Goal: Check status

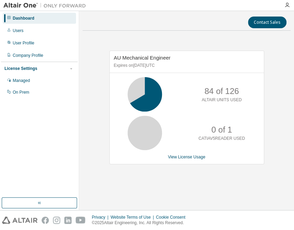
click at [228, 192] on div "Contact Sales AU Mechanical Engineer Expires on [DATE] UTC 84 of 126 ALTAIR UNI…" at bounding box center [187, 110] width 208 height 192
click at [21, 77] on div "Managed" at bounding box center [39, 80] width 73 height 11
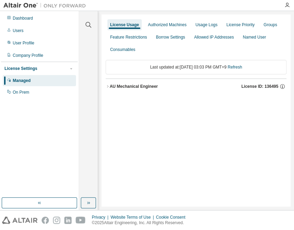
click at [145, 84] on div "AU Mechanical Engineer" at bounding box center [134, 87] width 48 height 6
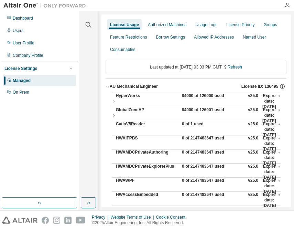
click at [144, 86] on div "AU Mechanical Engineer" at bounding box center [134, 87] width 48 height 6
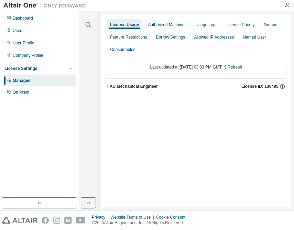
click at [147, 87] on div "AU Mechanical Engineer" at bounding box center [134, 87] width 48 height 6
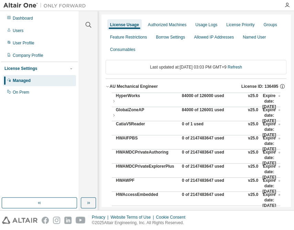
click at [193, 97] on div "84000 of 126000 used" at bounding box center [213, 101] width 62 height 17
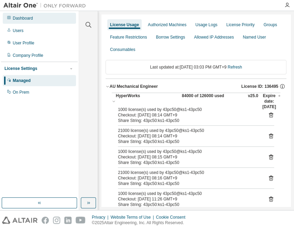
click at [34, 20] on div "Dashboard" at bounding box center [39, 18] width 73 height 11
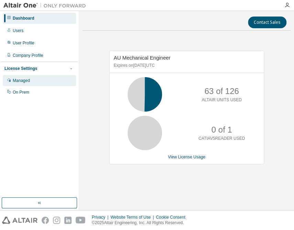
click at [28, 82] on div "Managed" at bounding box center [21, 81] width 17 height 6
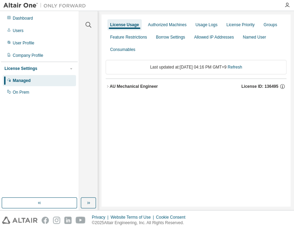
click at [150, 86] on div "AU Mechanical Engineer" at bounding box center [134, 87] width 48 height 6
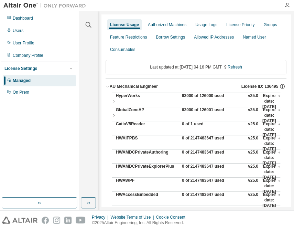
click at [191, 96] on div "63000 of 126000 used" at bounding box center [213, 101] width 62 height 17
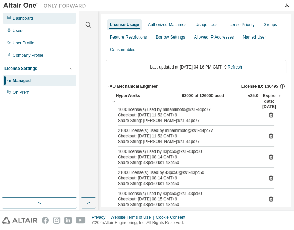
click at [31, 17] on div "Dashboard" at bounding box center [23, 18] width 20 height 6
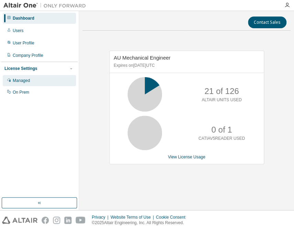
click at [20, 77] on div "Managed" at bounding box center [39, 80] width 73 height 11
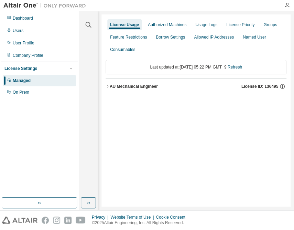
click at [139, 88] on div "AU Mechanical Engineer" at bounding box center [134, 87] width 48 height 6
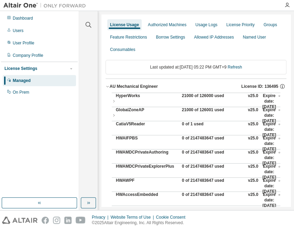
click at [191, 98] on div "21000 of 126000 used" at bounding box center [213, 101] width 62 height 17
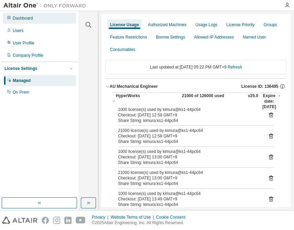
click at [41, 19] on div "Dashboard" at bounding box center [39, 18] width 73 height 11
